Goal: Complete application form

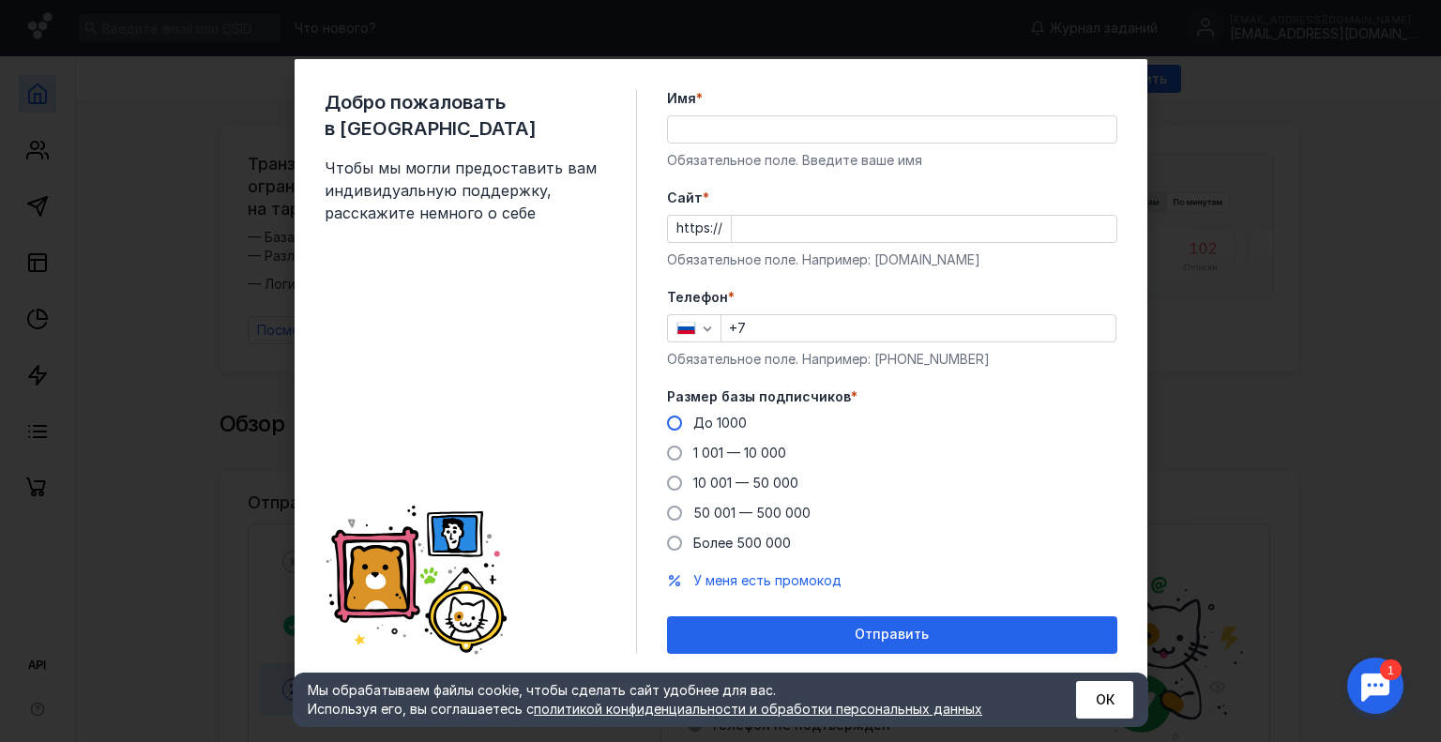
click at [671, 424] on span at bounding box center [674, 423] width 15 height 15
click at [0, 0] on input "До 1000" at bounding box center [0, 0] width 0 height 0
click at [717, 116] on input "Имя *" at bounding box center [892, 129] width 448 height 26
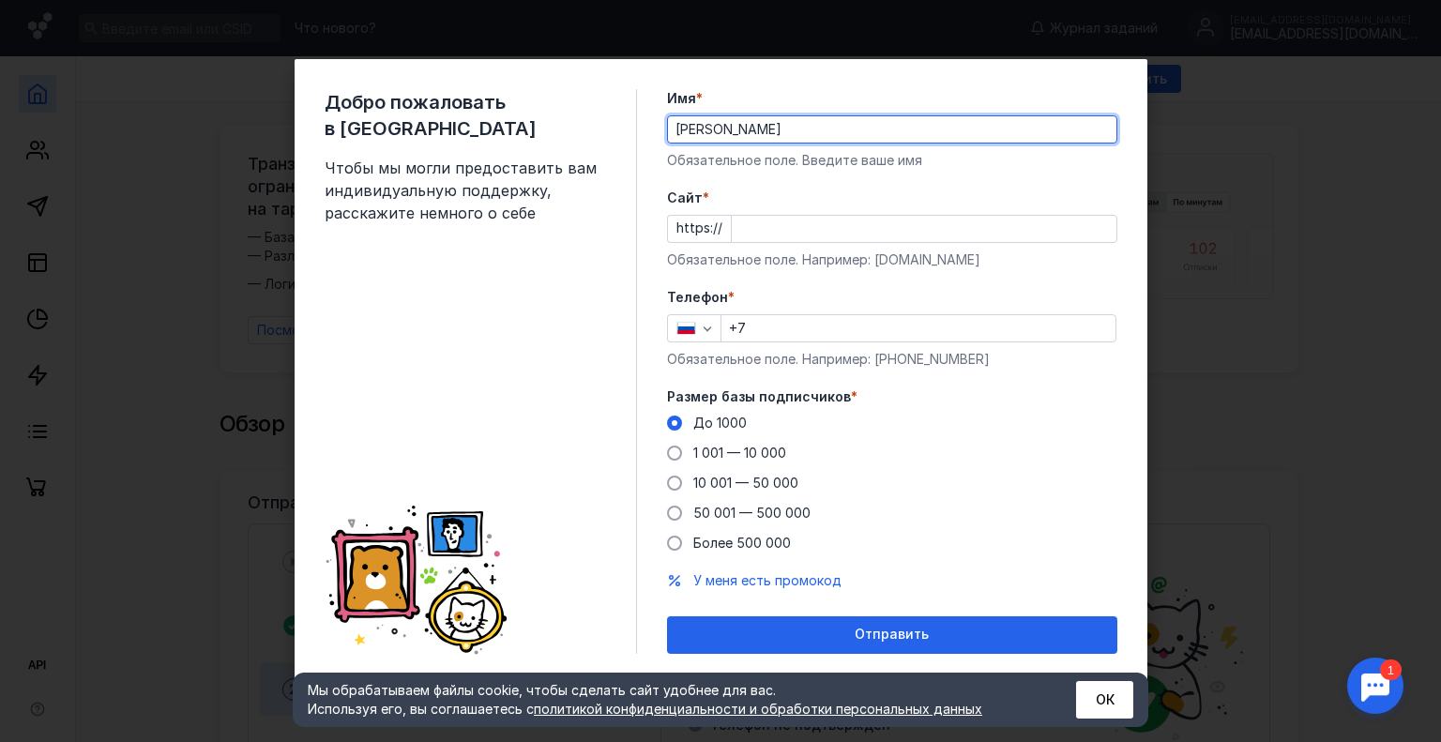
type input "[PERSON_NAME]"
click at [758, 325] on input "+7" at bounding box center [918, 328] width 394 height 26
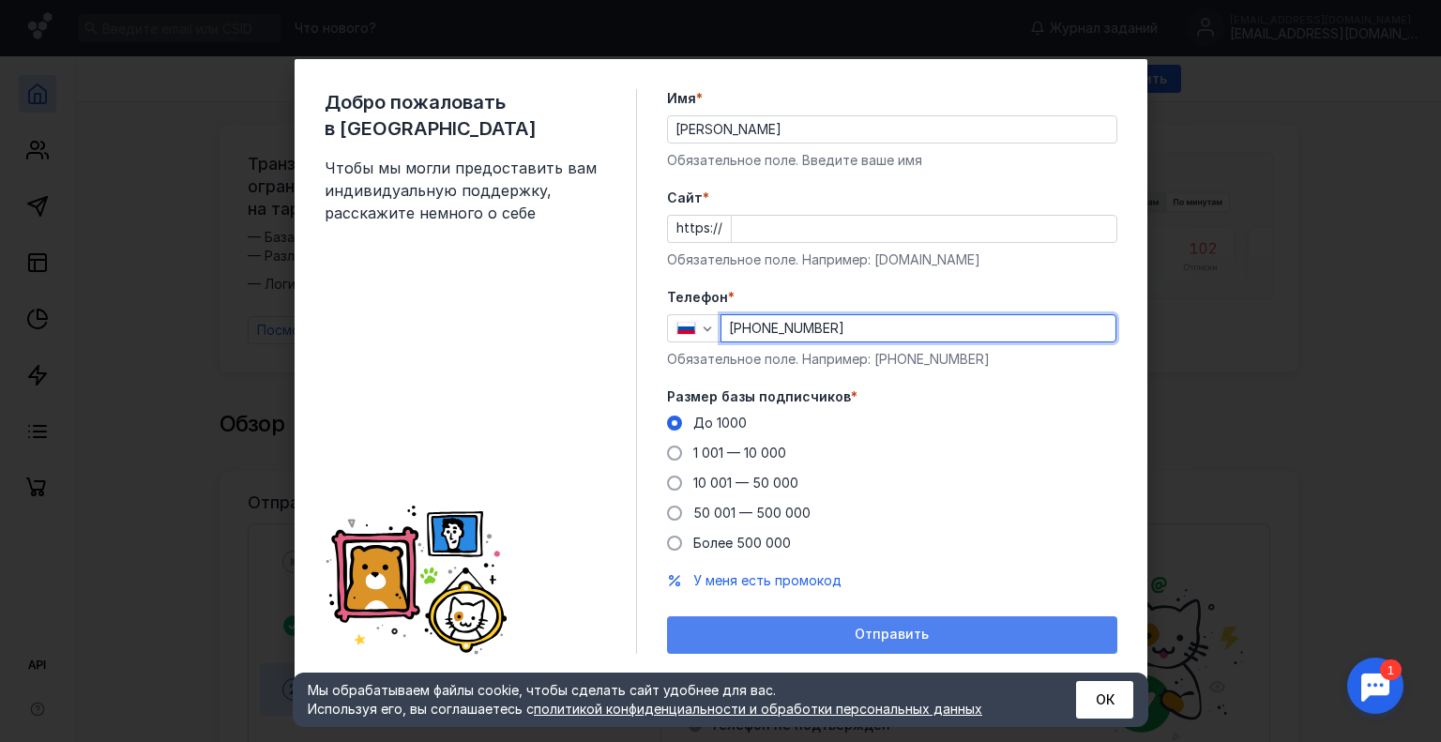
type input "[PHONE_NUMBER]"
click at [870, 640] on span "Отправить" at bounding box center [891, 635] width 74 height 16
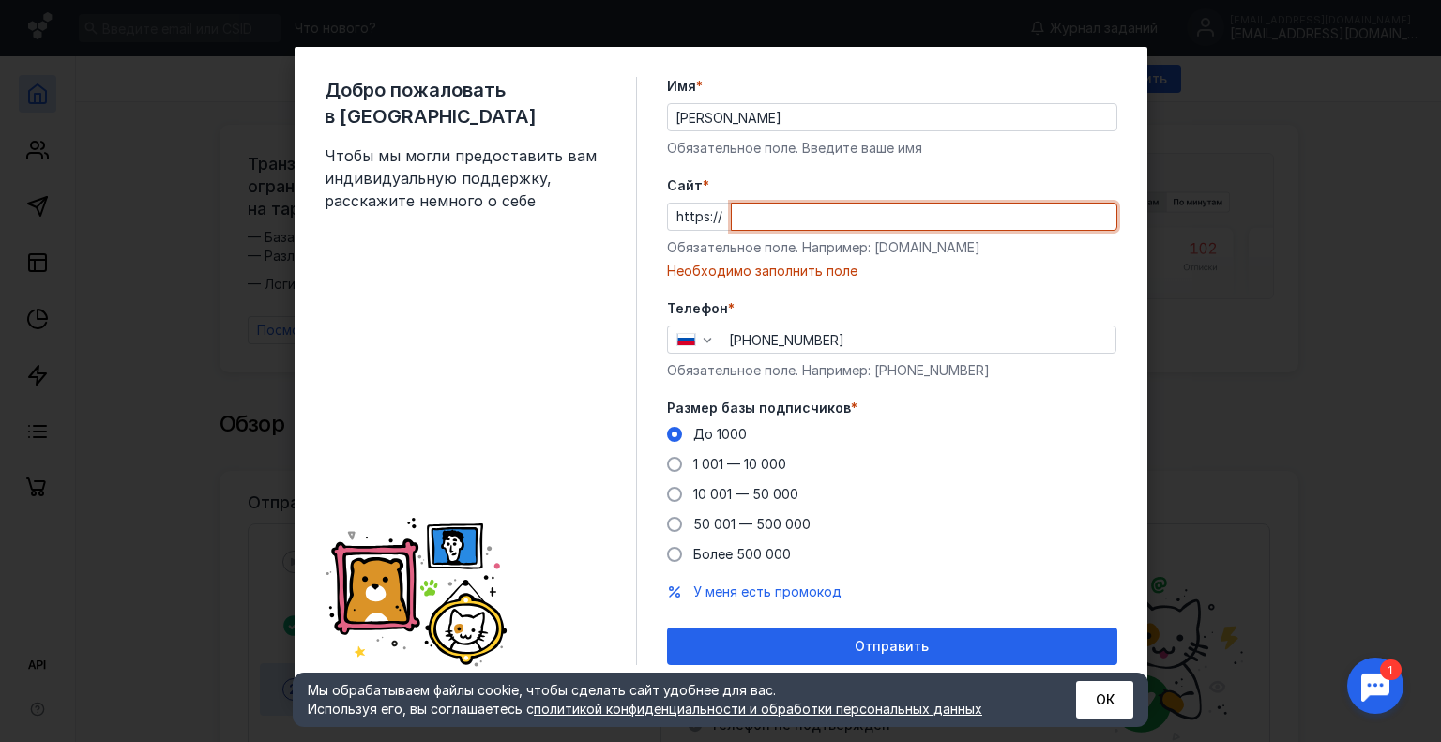
click at [763, 226] on input "Cайт *" at bounding box center [924, 217] width 385 height 26
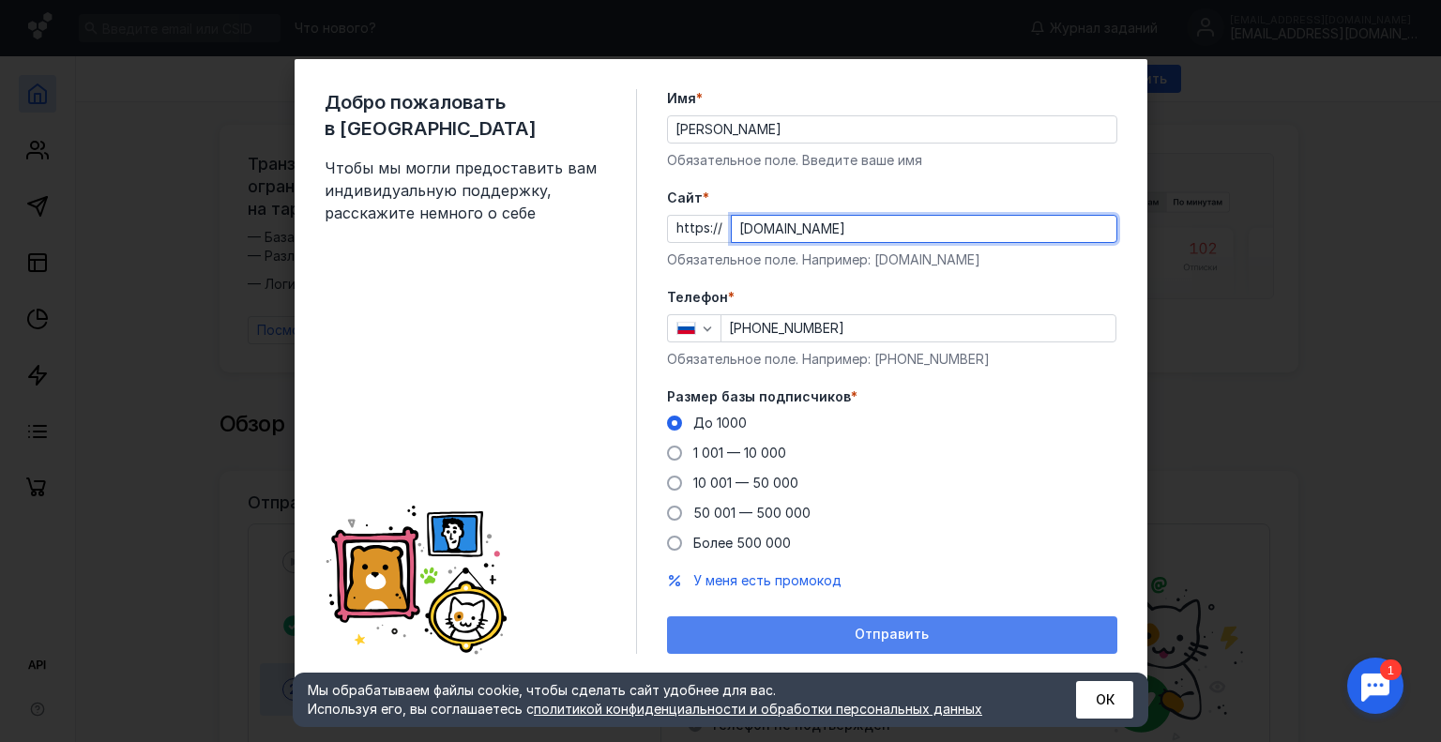
type input "[DOMAIN_NAME]"
click at [889, 633] on span "Отправить" at bounding box center [891, 635] width 74 height 16
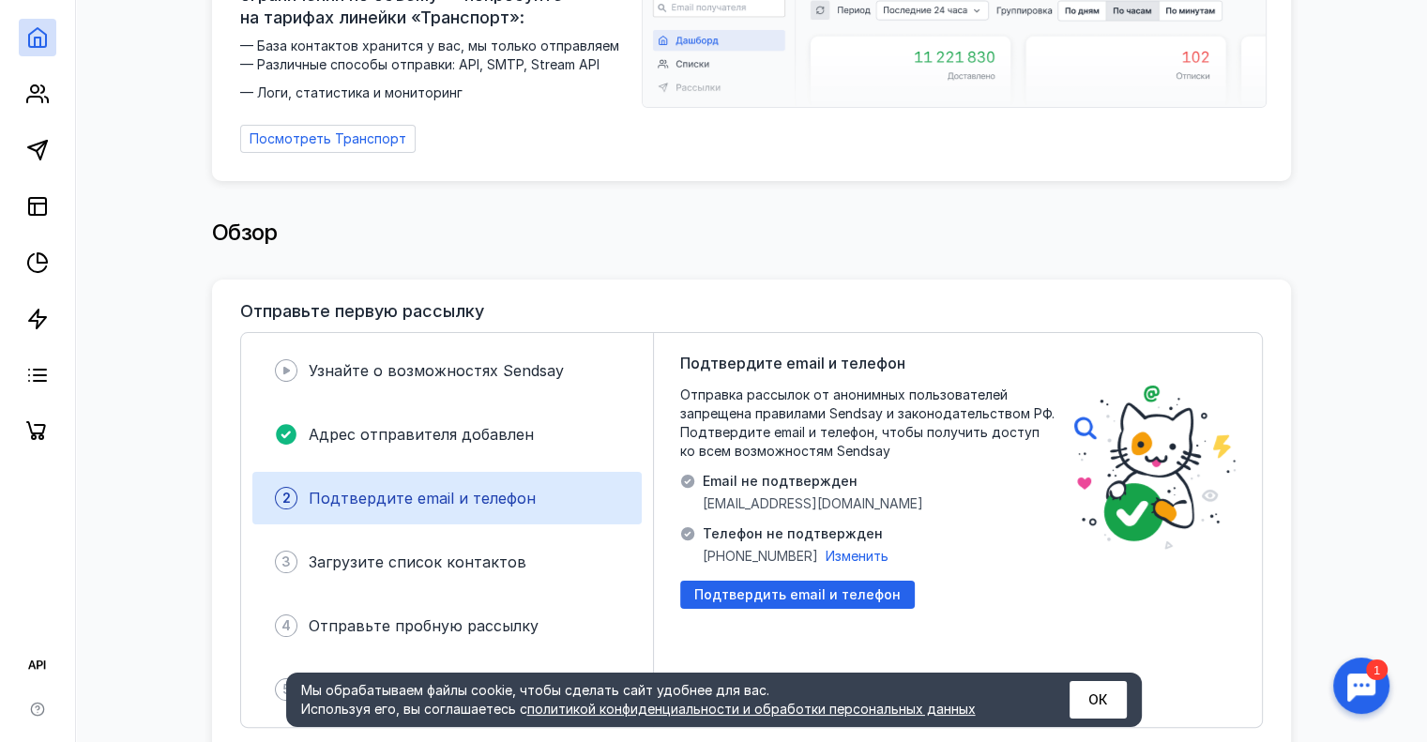
scroll to position [375, 0]
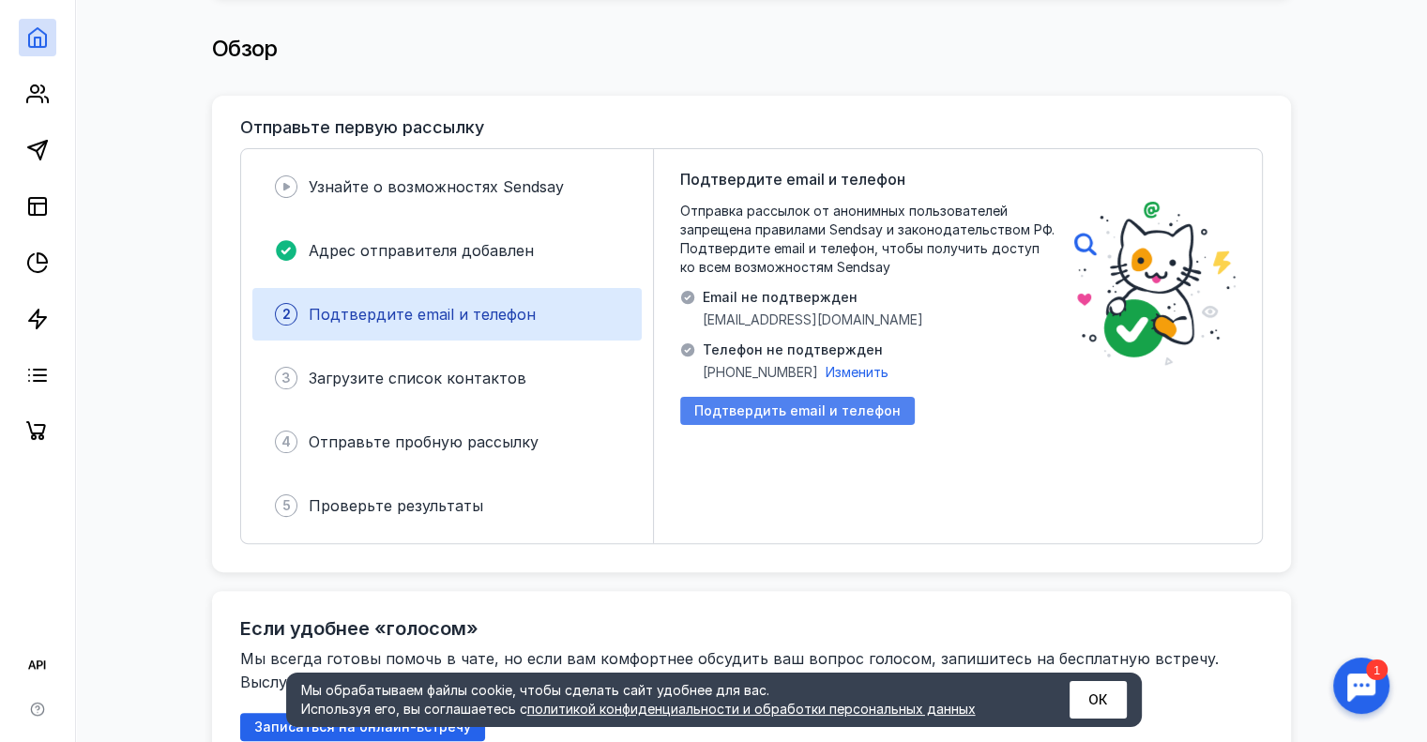
click at [795, 405] on span "Подтвердить email и телефон" at bounding box center [797, 411] width 206 height 16
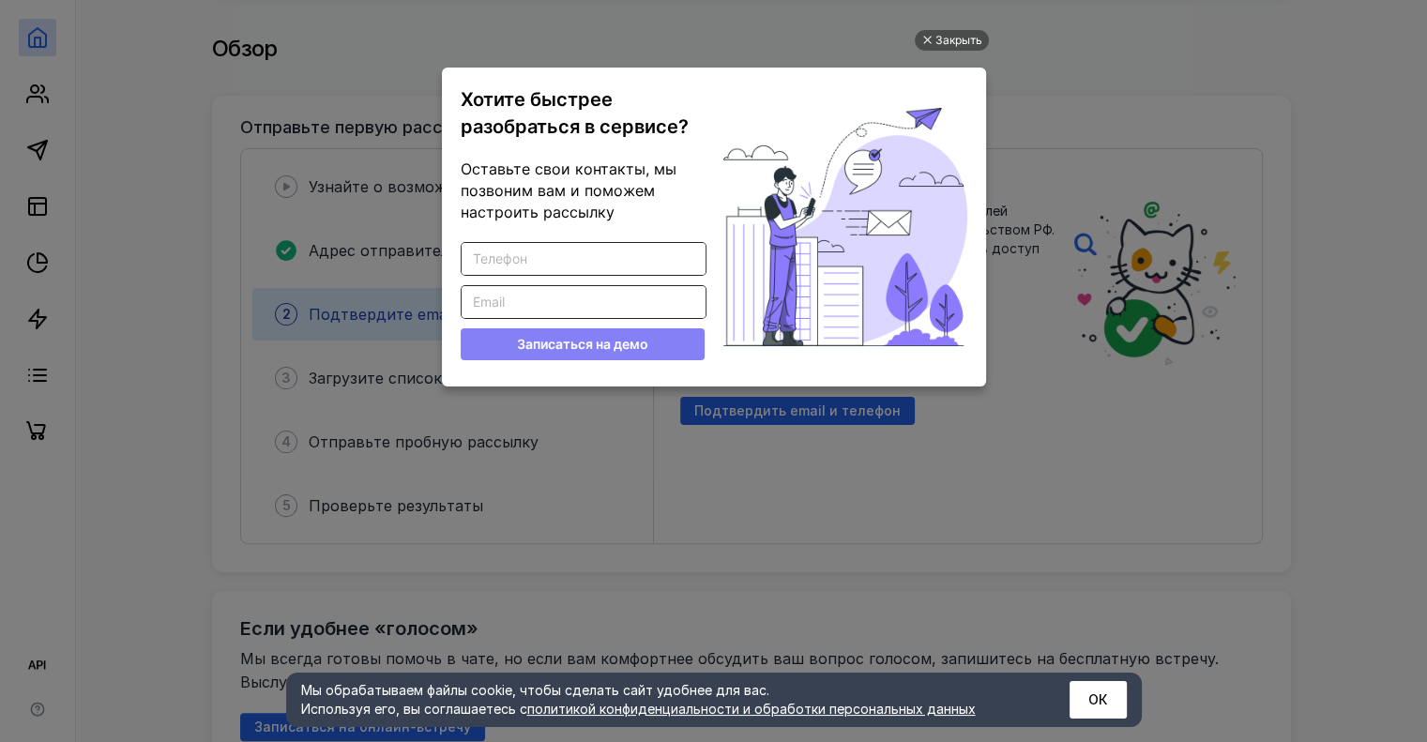
scroll to position [0, 0]
click at [953, 44] on div "Закрыть" at bounding box center [958, 40] width 47 height 21
